Goal: Find contact information: Find contact information

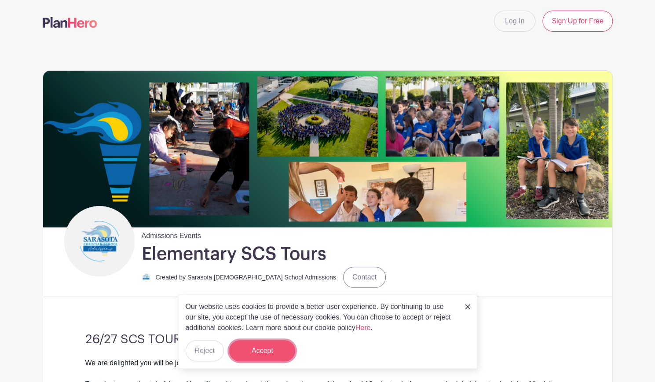
click at [263, 351] on button "Accept" at bounding box center [262, 350] width 66 height 21
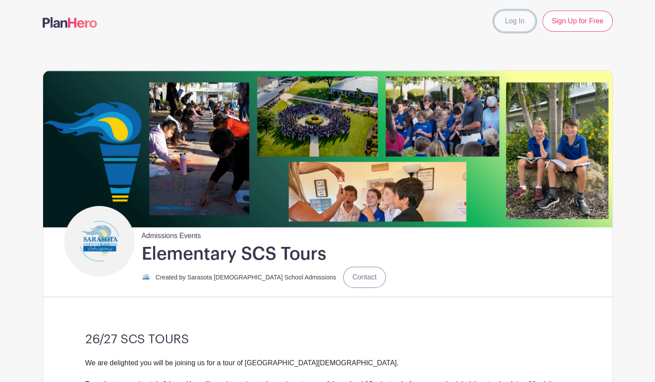
click at [518, 19] on link "Log In" at bounding box center [514, 21] width 41 height 21
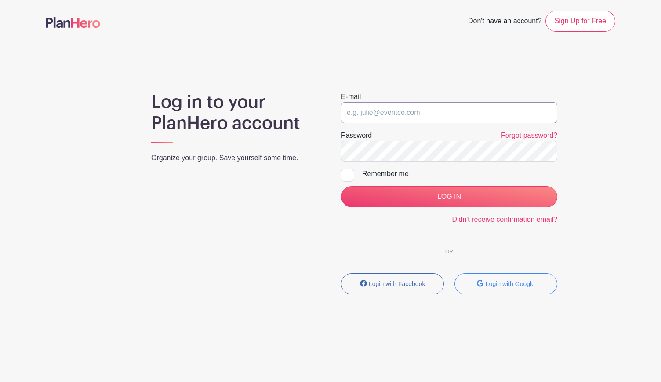
click at [359, 110] on input "email" at bounding box center [449, 112] width 216 height 21
click at [383, 111] on input "email" at bounding box center [449, 112] width 216 height 21
type input "[EMAIL_ADDRESS][DOMAIN_NAME]"
click at [341, 186] on input "LOG IN" at bounding box center [449, 196] width 216 height 21
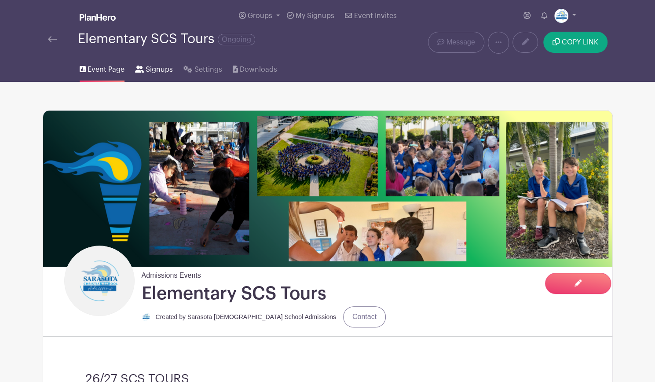
click at [161, 66] on span "Signups" at bounding box center [159, 69] width 27 height 11
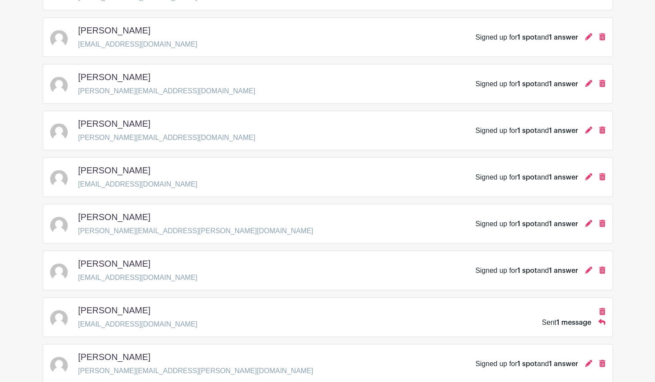
scroll to position [1115, 0]
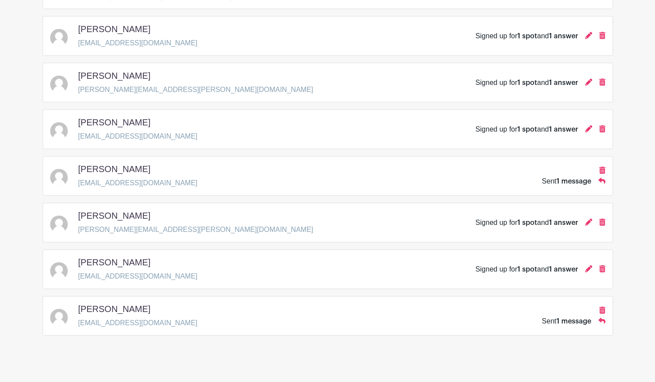
click at [552, 316] on div "Sent 1 message" at bounding box center [566, 321] width 49 height 11
click at [569, 318] on div "Taryn Thomas Tcooley122@gmail.com Sent 1 message" at bounding box center [327, 315] width 555 height 25
drag, startPoint x: 155, startPoint y: 314, endPoint x: 77, endPoint y: 317, distance: 77.9
click at [77, 317] on div "Taryn Thomas Tcooley122@gmail.com Sent 1 message" at bounding box center [327, 315] width 555 height 25
copy p "Tcooley122@gmail.com"
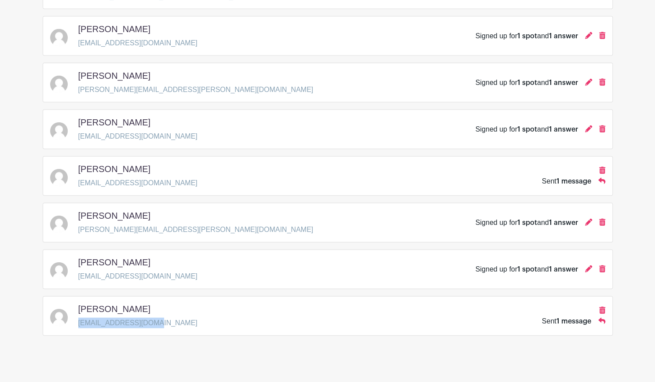
drag, startPoint x: 603, startPoint y: 302, endPoint x: 399, endPoint y: 73, distance: 306.8
click at [603, 306] on icon at bounding box center [602, 309] width 6 height 7
click at [159, 303] on div "Taryn Thomas Tcooley122@gmail.com Sent 1 message" at bounding box center [327, 315] width 555 height 25
drag, startPoint x: 160, startPoint y: 313, endPoint x: 72, endPoint y: 313, distance: 88.8
click at [72, 313] on div "Taryn Thomas Tcooley122@gmail.com Sent 1 message" at bounding box center [327, 315] width 555 height 25
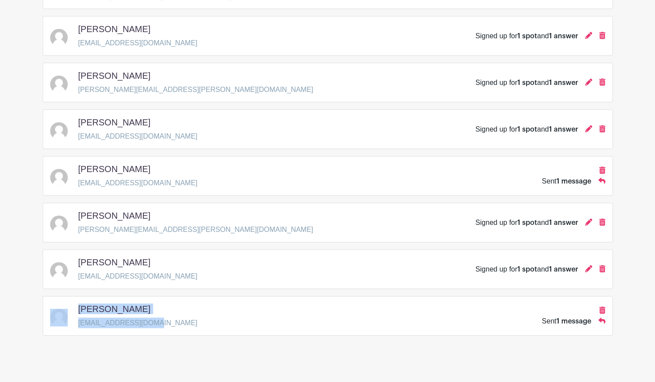
click at [127, 322] on div "Taryn Thomas Tcooley122@gmail.com Sent 1 message" at bounding box center [328, 316] width 570 height 40
drag, startPoint x: 154, startPoint y: 316, endPoint x: 78, endPoint y: 319, distance: 76.1
click at [78, 319] on div "Taryn Thomas Tcooley122@gmail.com Sent 1 message" at bounding box center [327, 315] width 555 height 25
copy p "Tcooley122@gmail.com"
click at [600, 306] on icon at bounding box center [602, 309] width 6 height 7
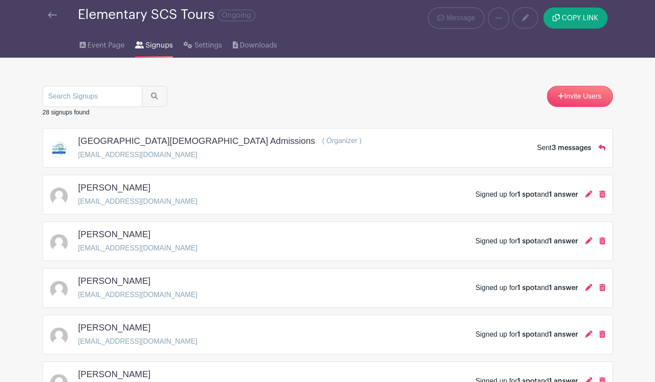
scroll to position [0, 0]
